Goal: Find specific page/section: Find specific page/section

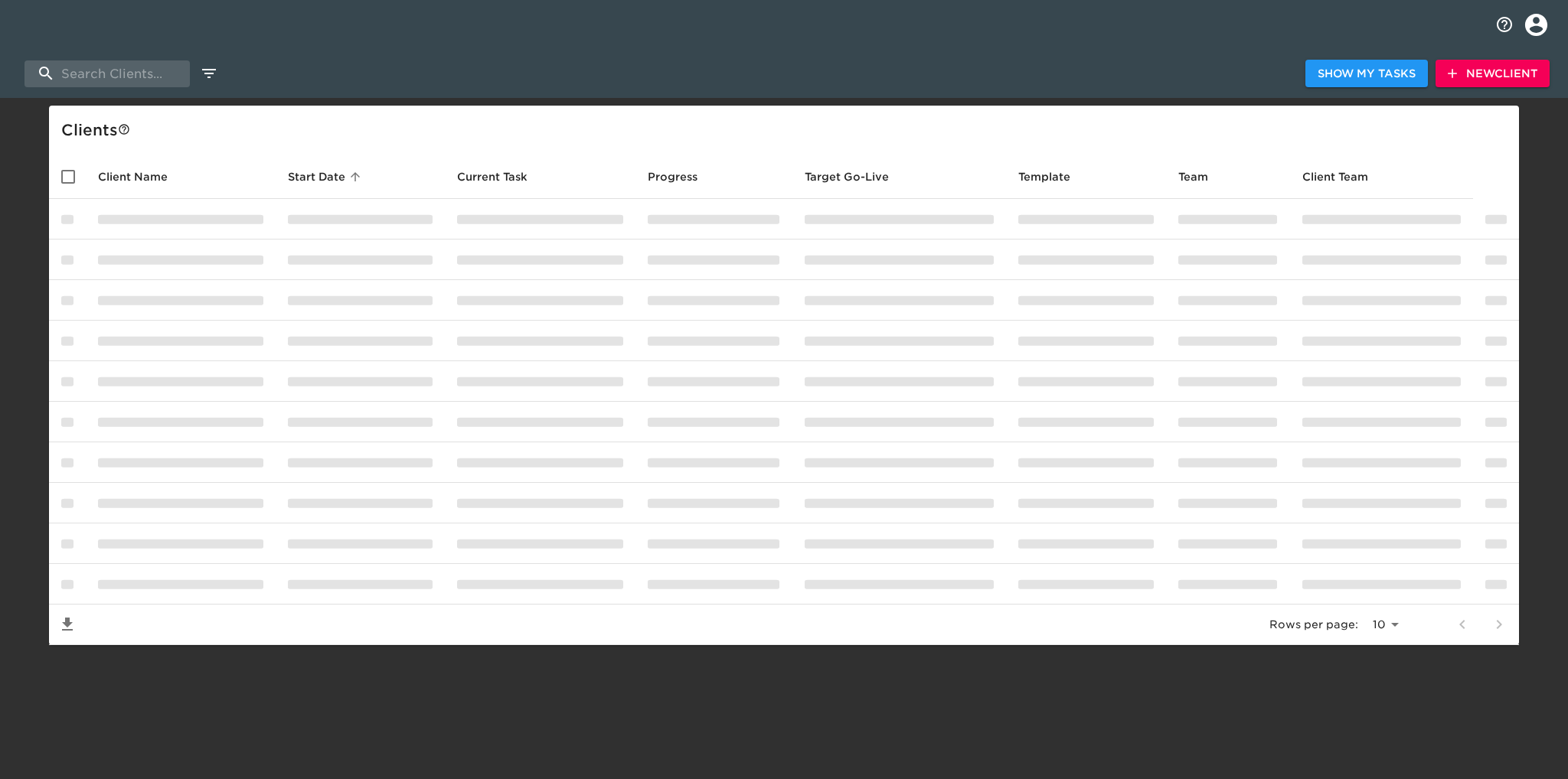
select select "10"
click at [109, 73] on input "search" at bounding box center [107, 73] width 165 height 27
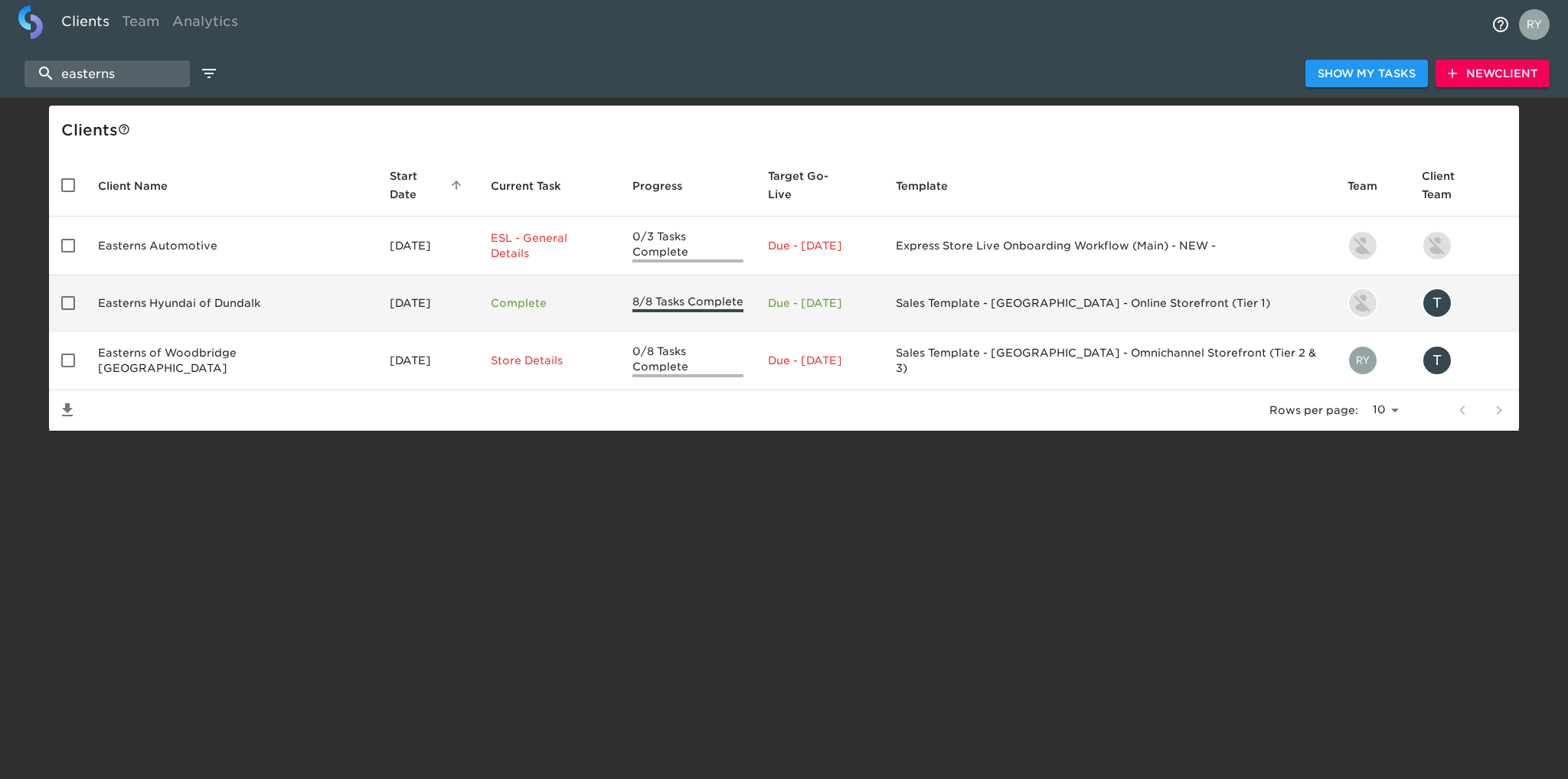
type input "easterns"
click at [193, 291] on td "Easterns Hyundai of Dundalk" at bounding box center [231, 304] width 291 height 56
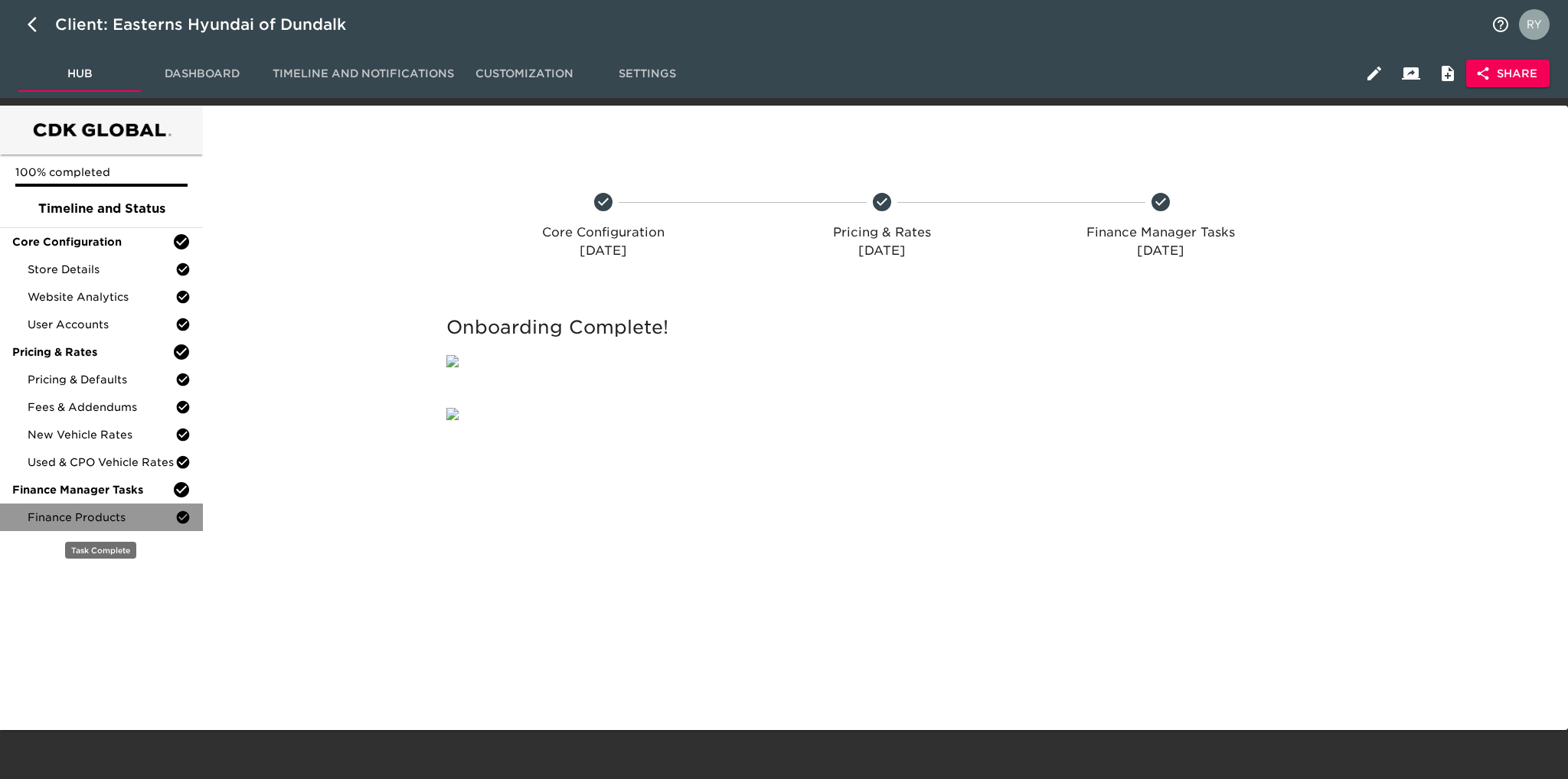
click at [114, 514] on span "Finance Products" at bounding box center [101, 517] width 148 height 16
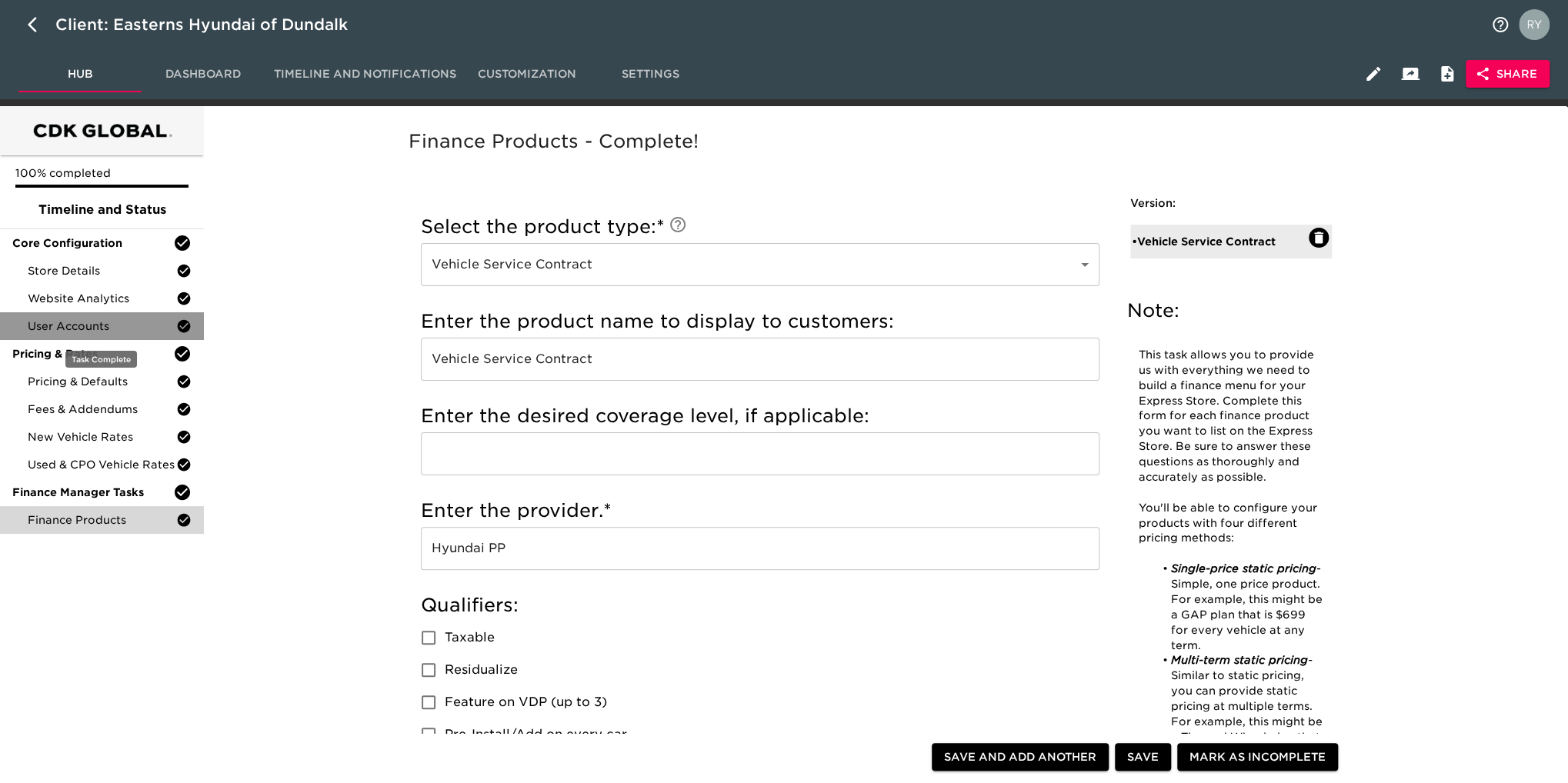
click at [72, 327] on span "User Accounts" at bounding box center [102, 326] width 149 height 16
